Goal: Task Accomplishment & Management: Use online tool/utility

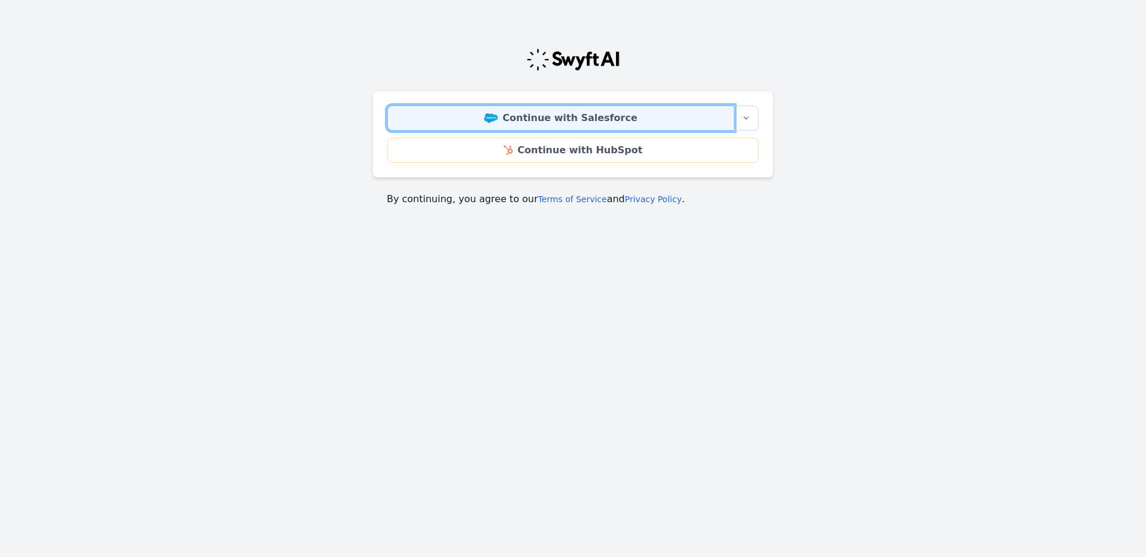
click at [511, 119] on link "Continue with Salesforce" at bounding box center [560, 118] width 347 height 25
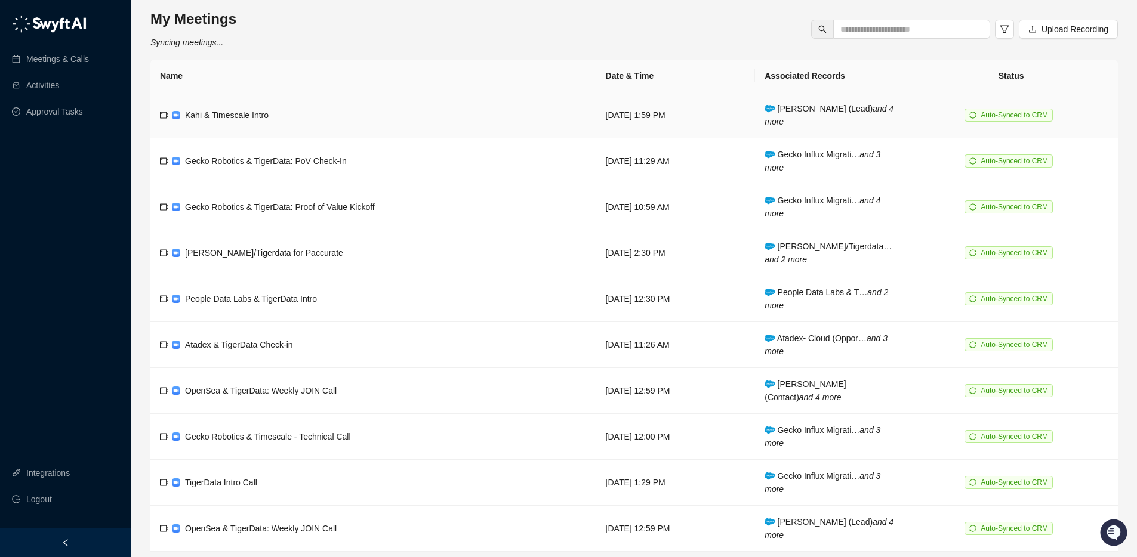
click at [226, 125] on td "Kahi & Timescale Intro" at bounding box center [373, 115] width 446 height 46
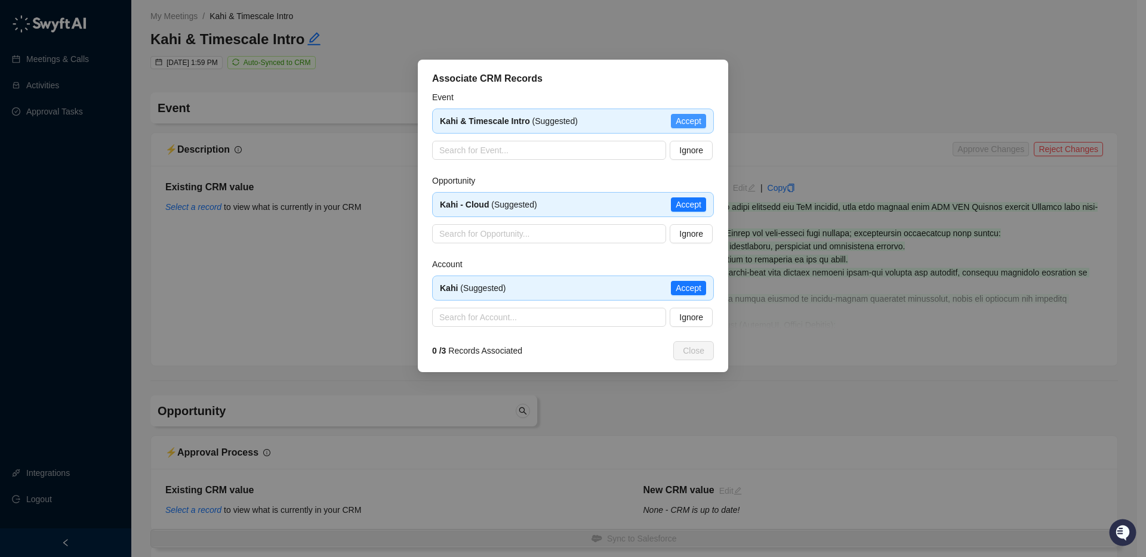
click at [690, 120] on span "Accept" at bounding box center [688, 121] width 26 height 13
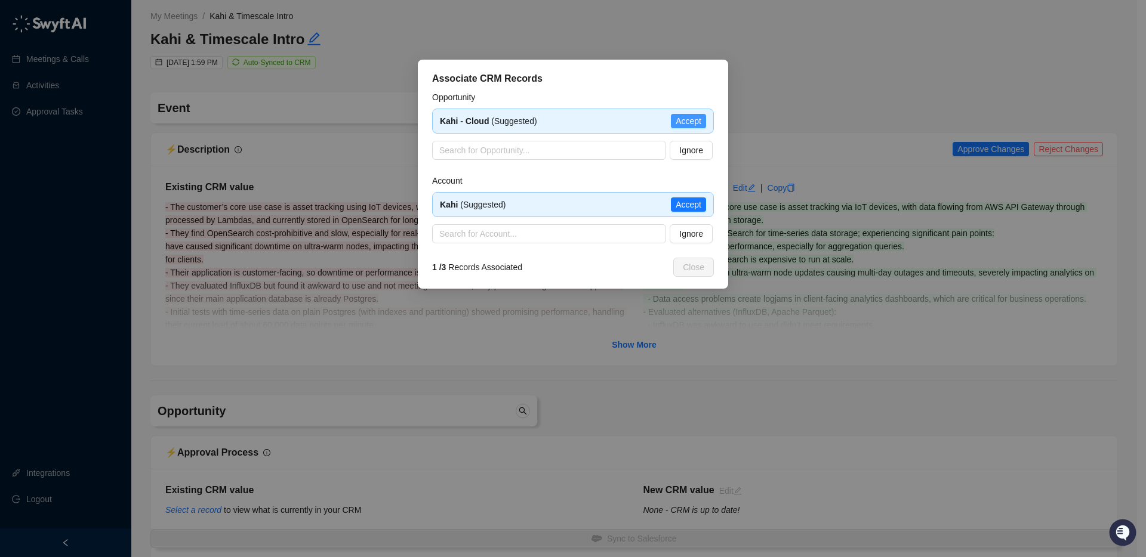
click at [700, 126] on span "Accept" at bounding box center [688, 121] width 26 height 13
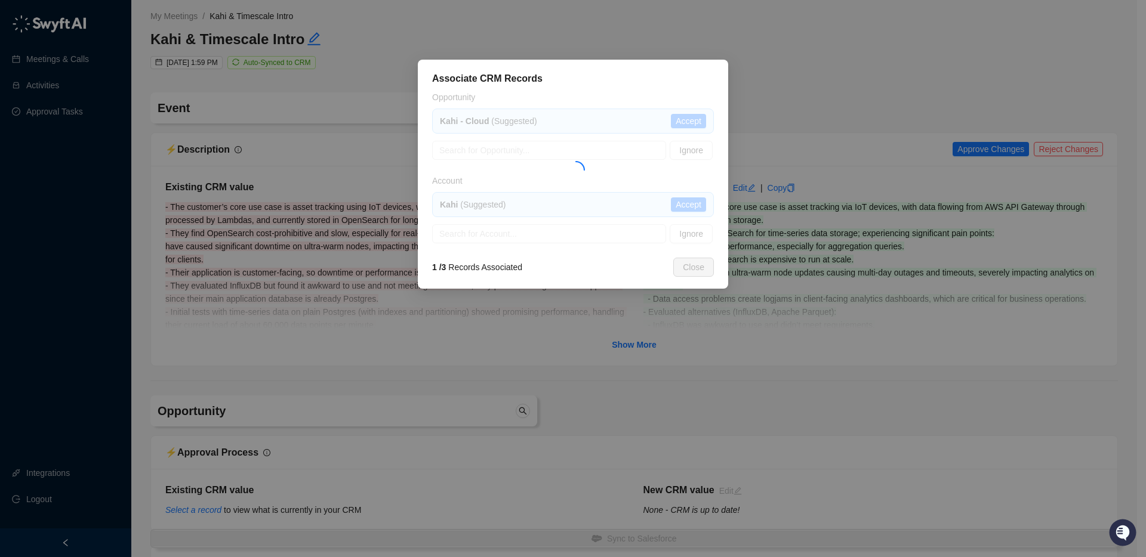
type textarea "**********"
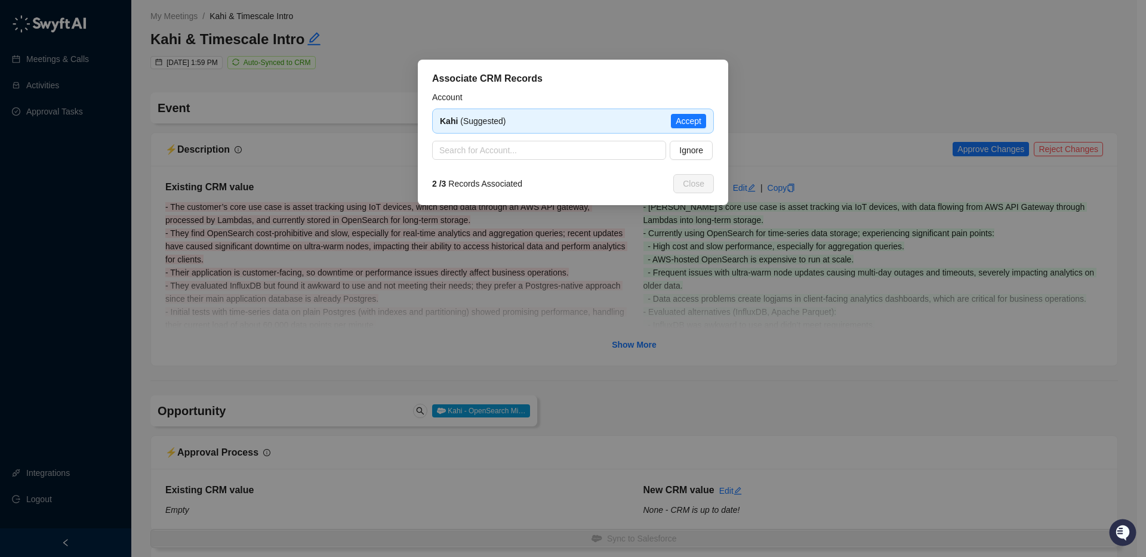
type input "**********"
click at [700, 119] on span "Accept" at bounding box center [688, 121] width 26 height 13
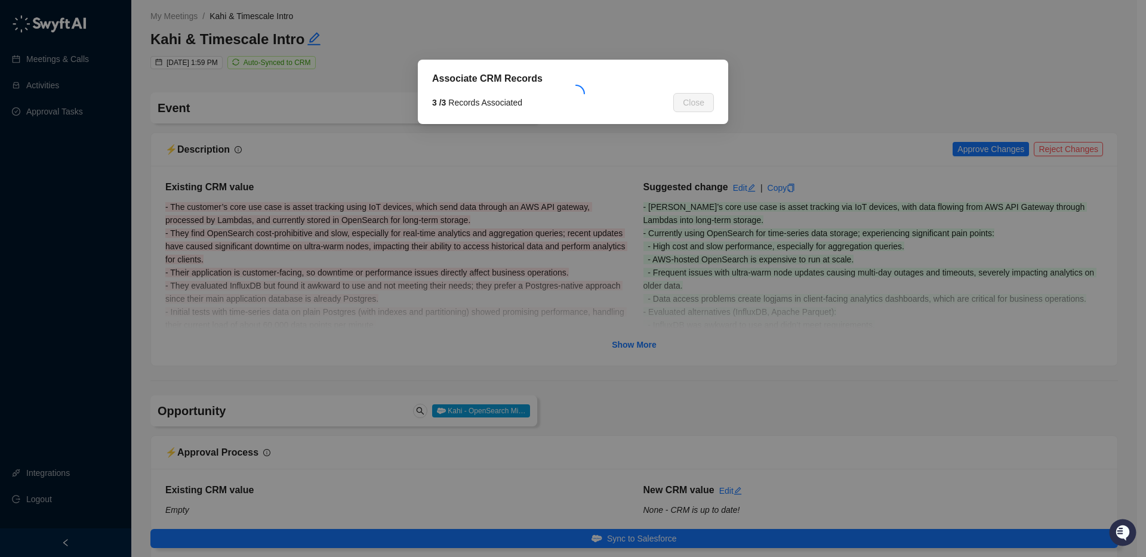
type textarea "****"
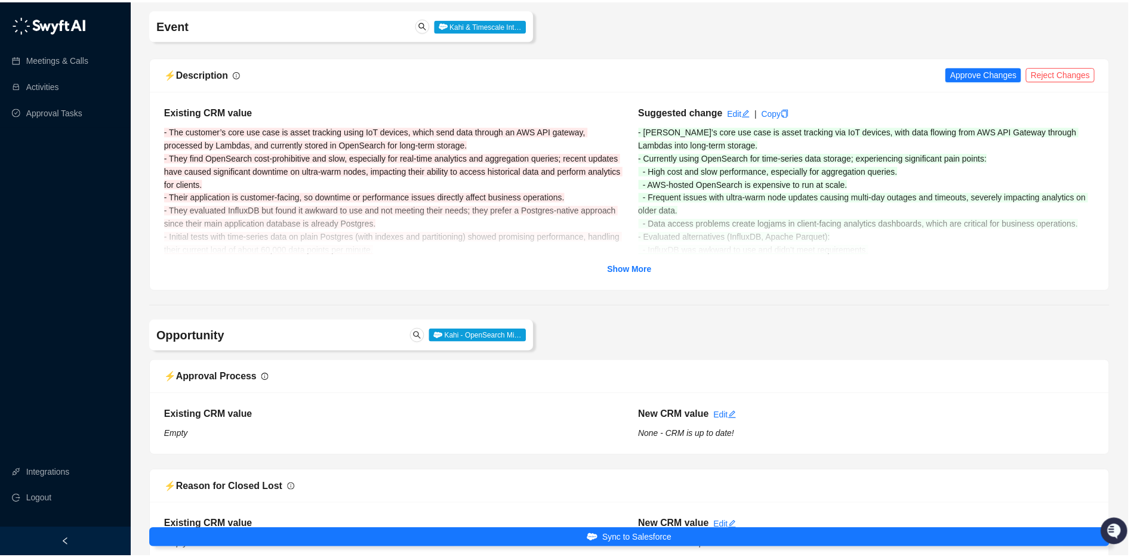
scroll to position [88, 0]
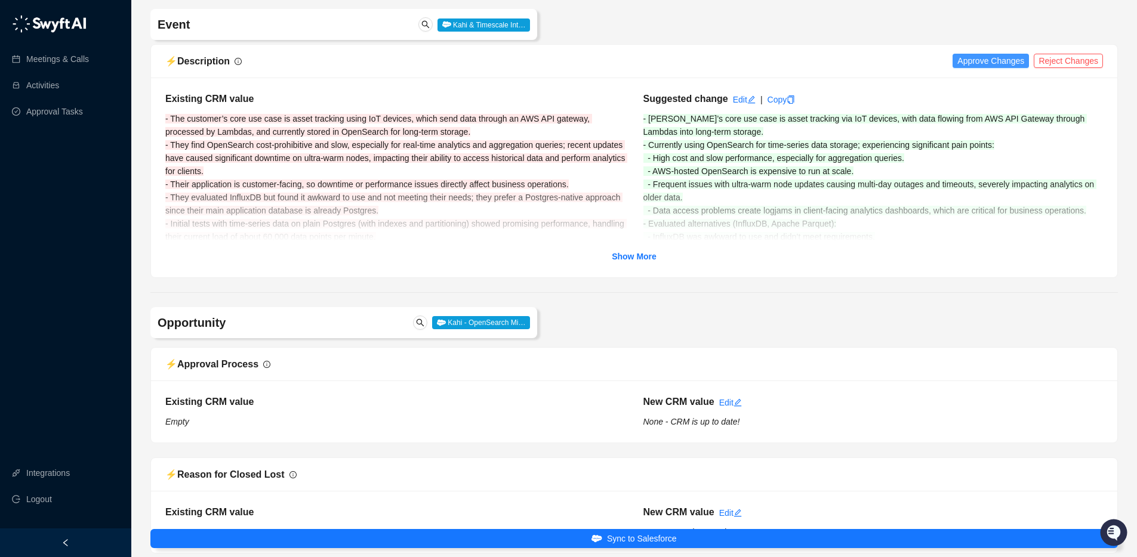
click at [1014, 62] on span "Approve Changes" at bounding box center [990, 60] width 67 height 13
click at [643, 256] on strong "Show More" at bounding box center [634, 257] width 45 height 10
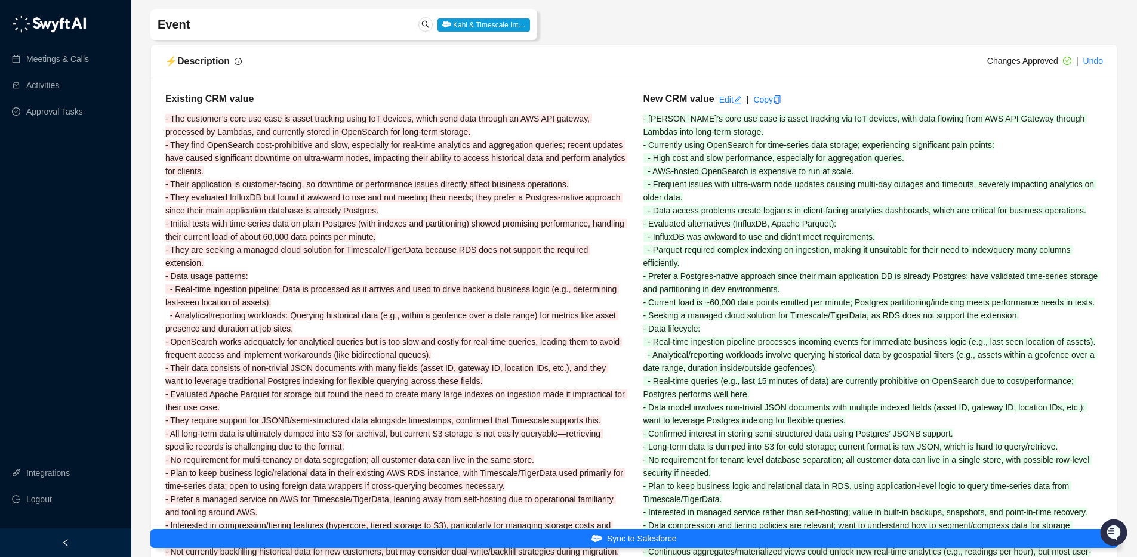
click at [723, 129] on div "New CRM value Edit | Copy - Kahi’s core use case is asset tracking via IoT devi…" at bounding box center [873, 417] width 478 height 650
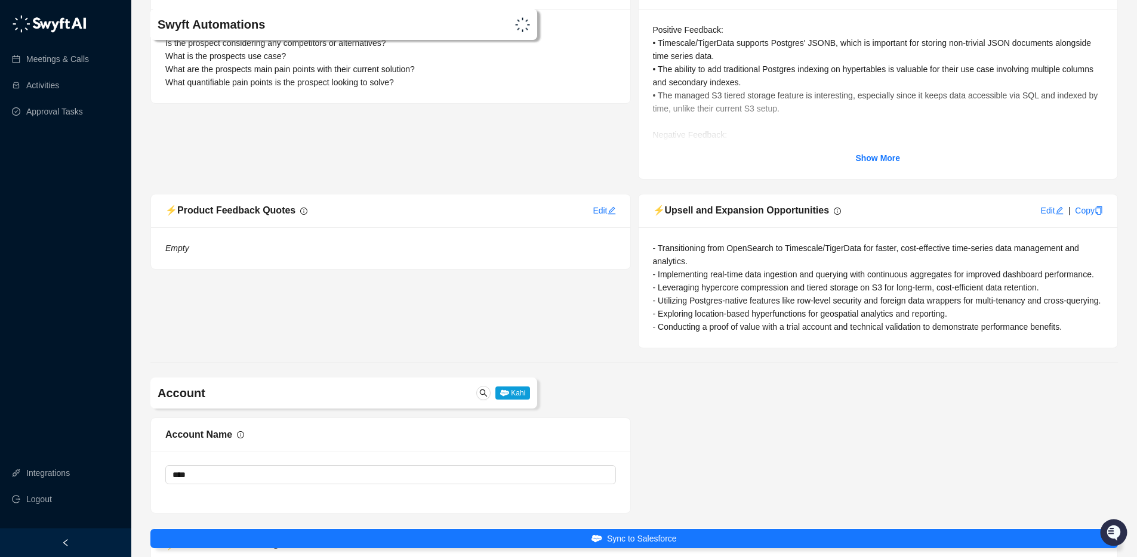
scroll to position [5889, 0]
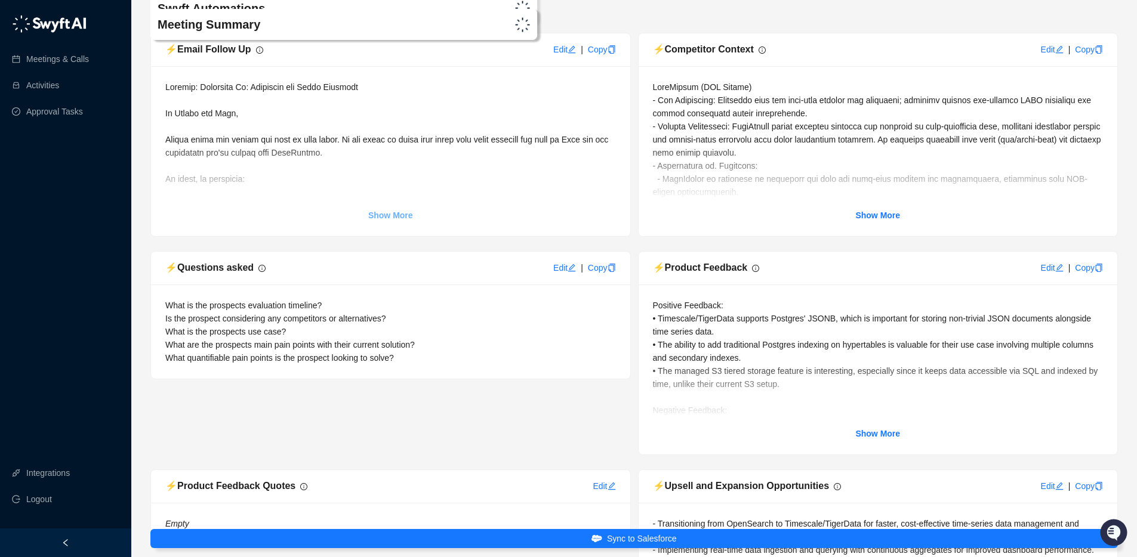
click at [390, 220] on strong "Show More" at bounding box center [390, 216] width 45 height 10
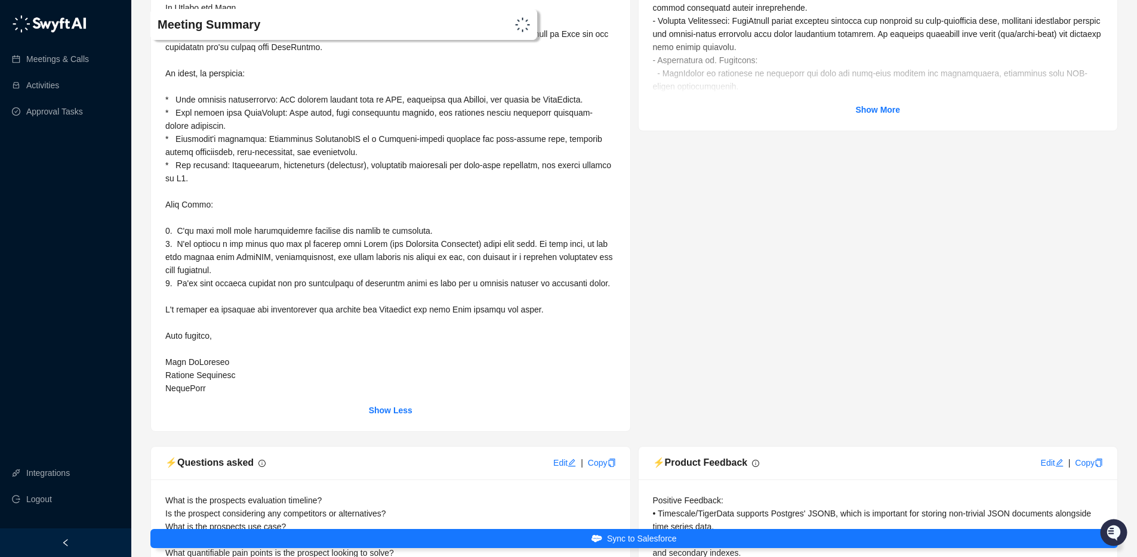
scroll to position [5996, 0]
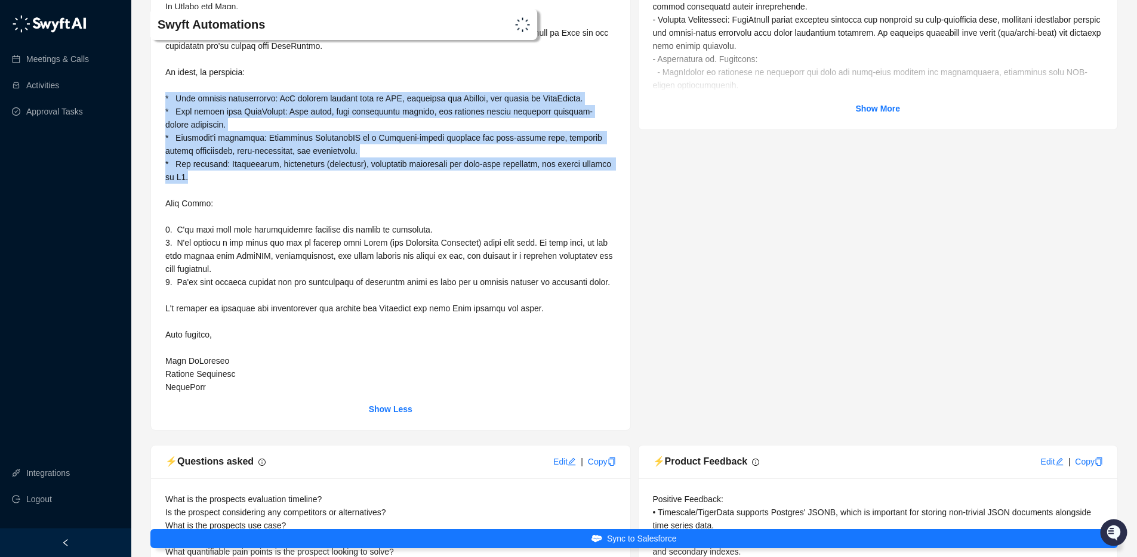
drag, startPoint x: 228, startPoint y: 209, endPoint x: 156, endPoint y: 131, distance: 106.4
click at [156, 131] on div "Show Less" at bounding box center [390, 194] width 479 height 471
copy span "* Your current architecture: IoT devices sending data to AWS, processed via Lam…"
